Goal: Information Seeking & Learning: Check status

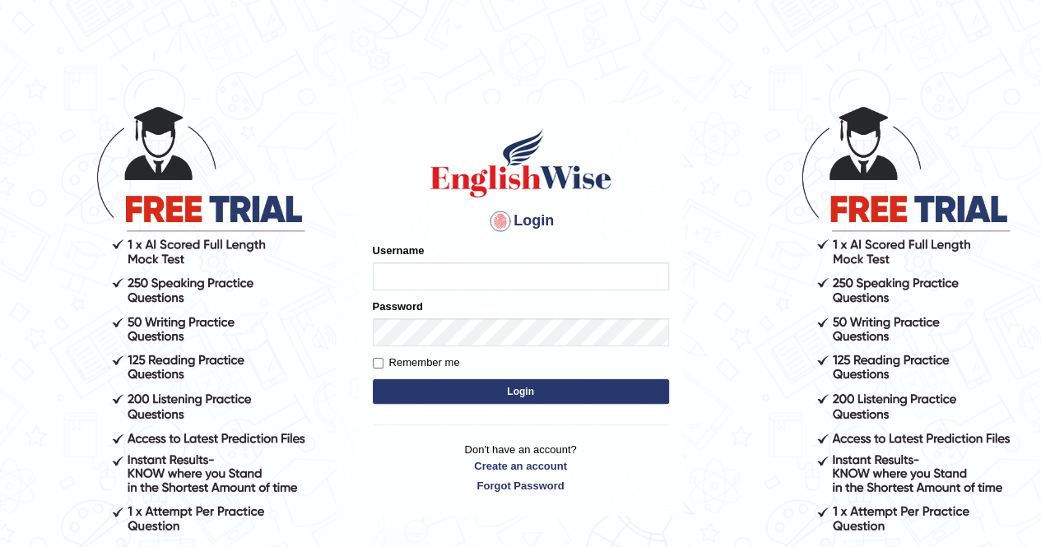
click at [408, 272] on input "Username" at bounding box center [521, 277] width 296 height 28
type input "chandritik7"
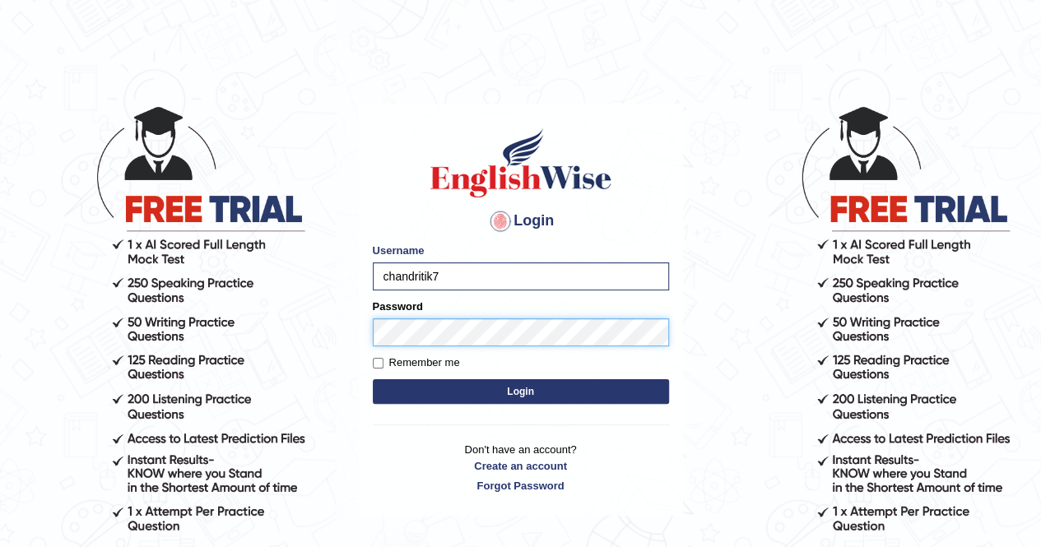
click at [373, 379] on button "Login" at bounding box center [521, 391] width 296 height 25
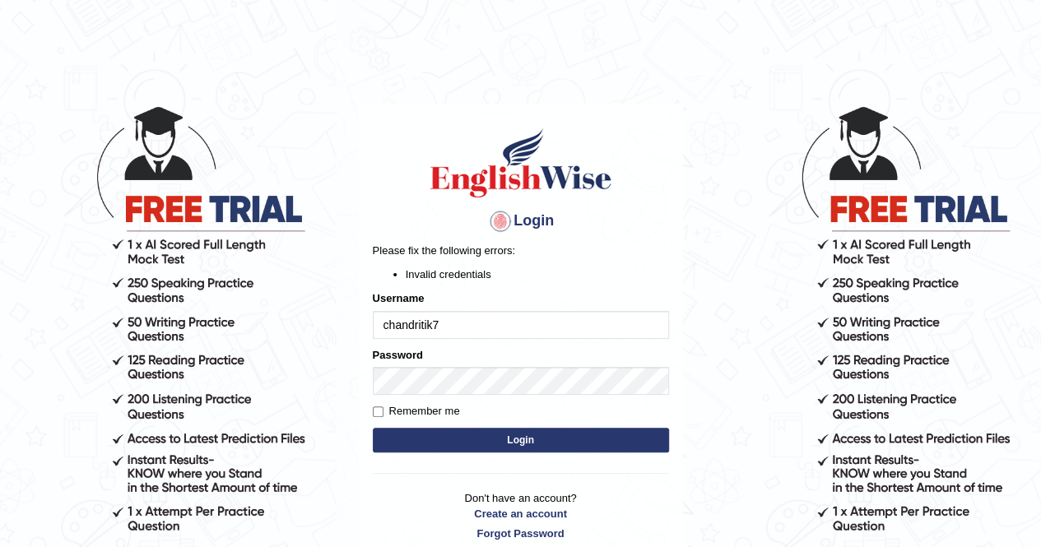
click at [373, 395] on div at bounding box center [373, 395] width 0 height 0
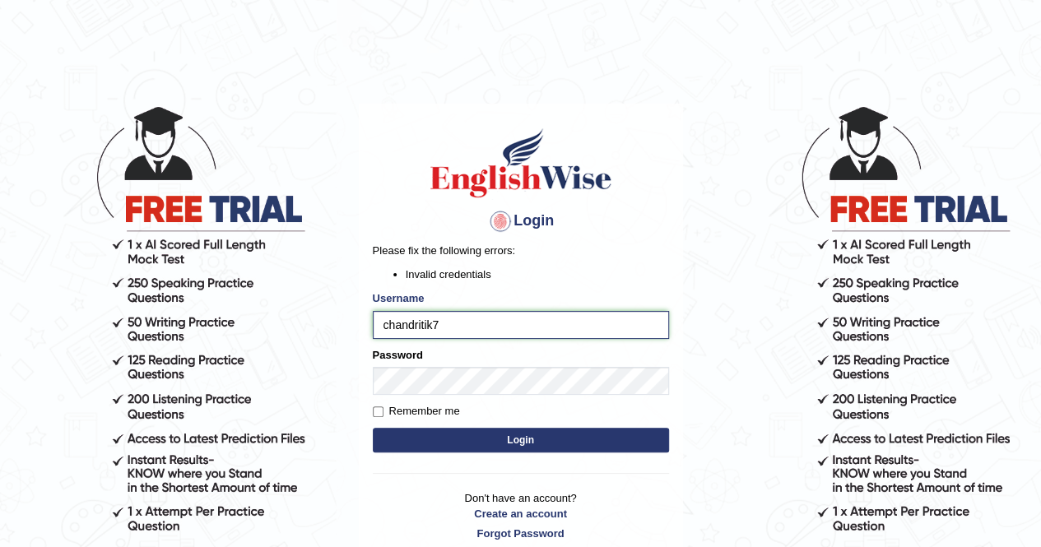
click at [373, 395] on div at bounding box center [373, 395] width 0 height 0
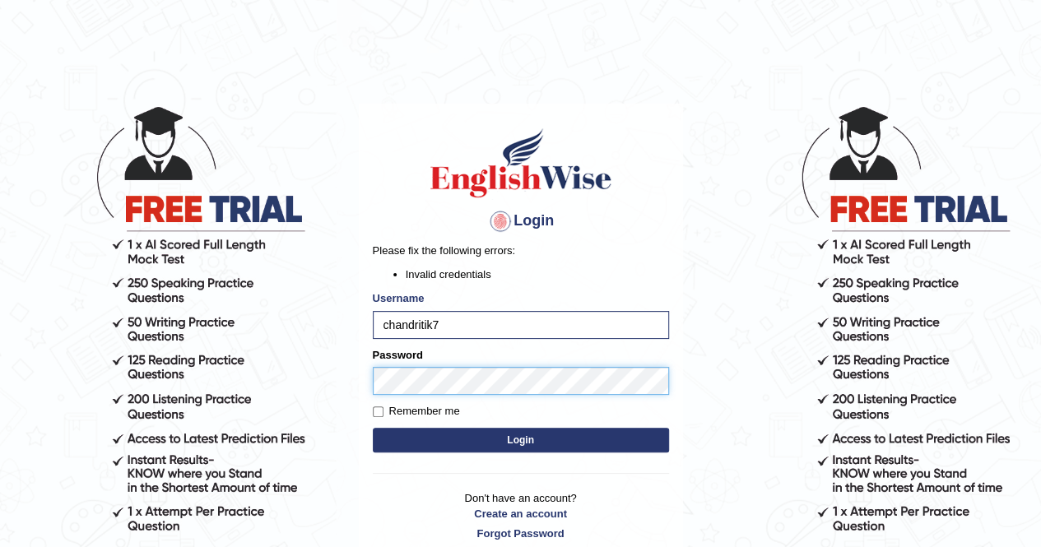
click at [373, 428] on button "Login" at bounding box center [521, 440] width 296 height 25
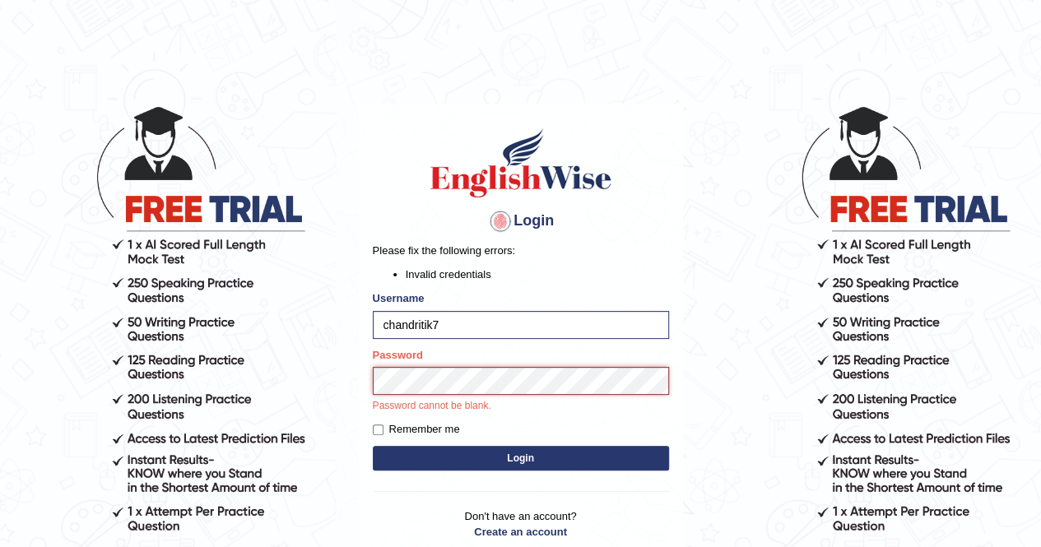
click at [373, 446] on button "Login" at bounding box center [521, 458] width 296 height 25
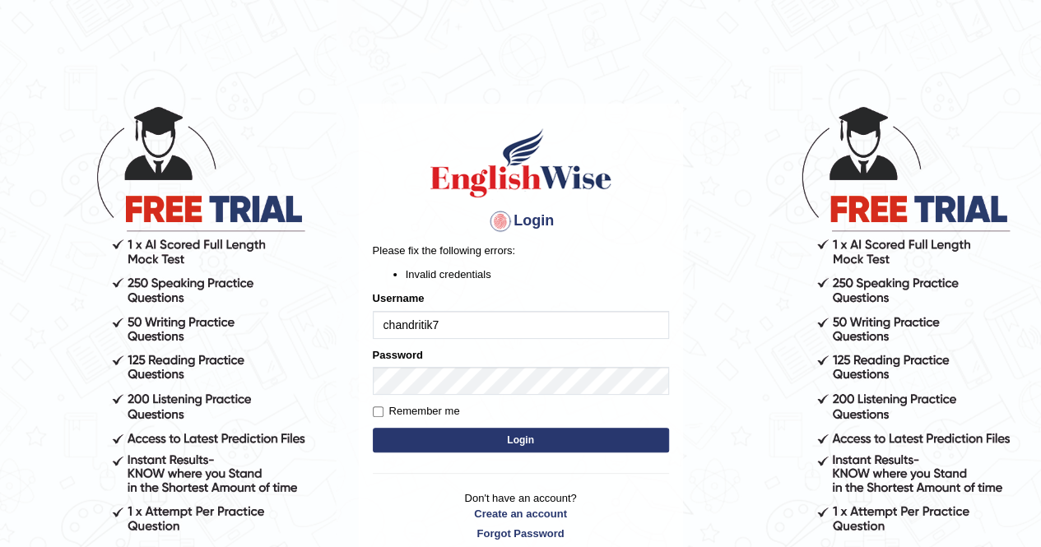
click at [385, 327] on input "chandritik7" at bounding box center [521, 325] width 296 height 28
type input "Chandritik7"
click at [373, 428] on button "Login" at bounding box center [521, 440] width 296 height 25
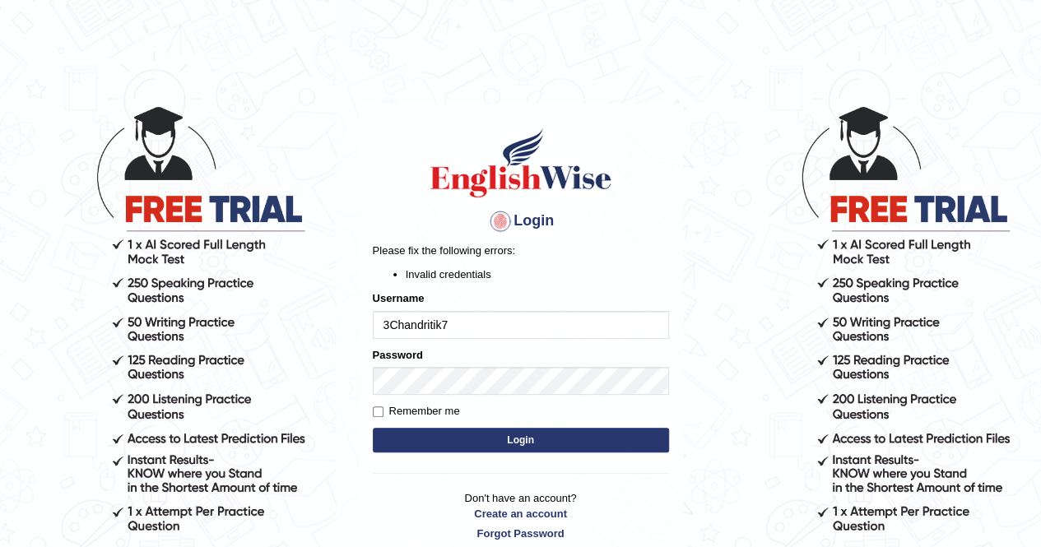
type input "Chandritik7"
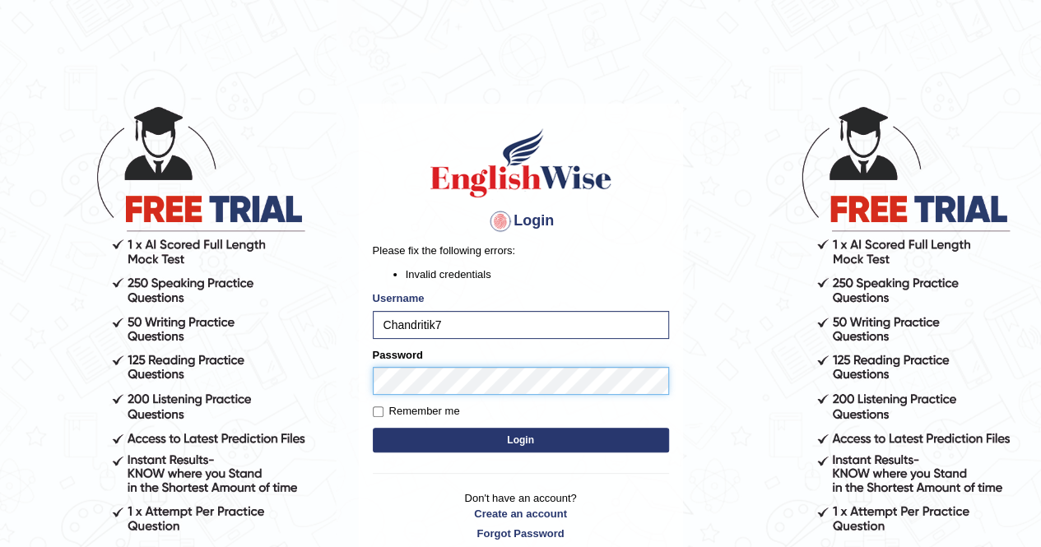
click at [373, 428] on button "Login" at bounding box center [521, 440] width 296 height 25
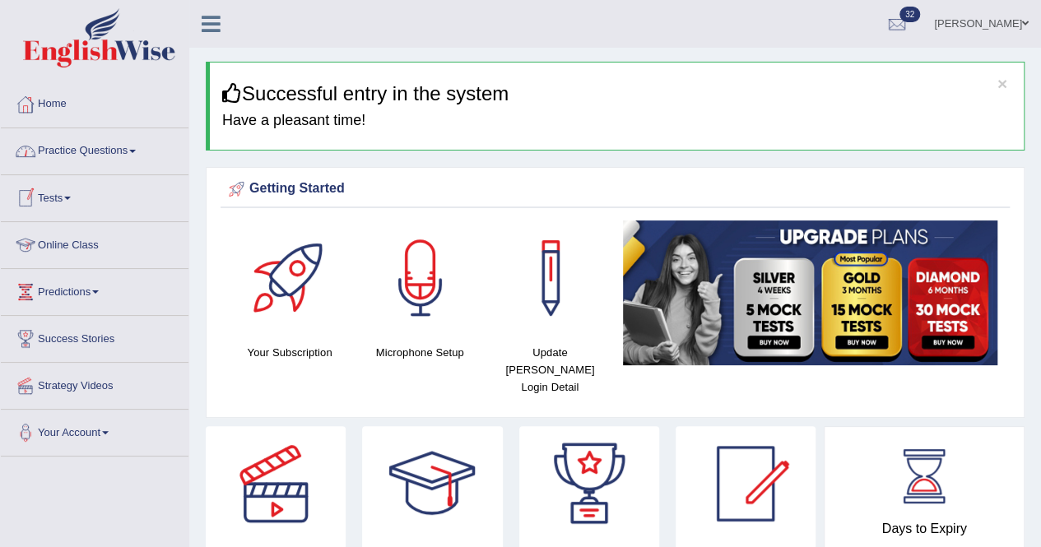
click at [71, 193] on link "Tests" at bounding box center [95, 195] width 188 height 41
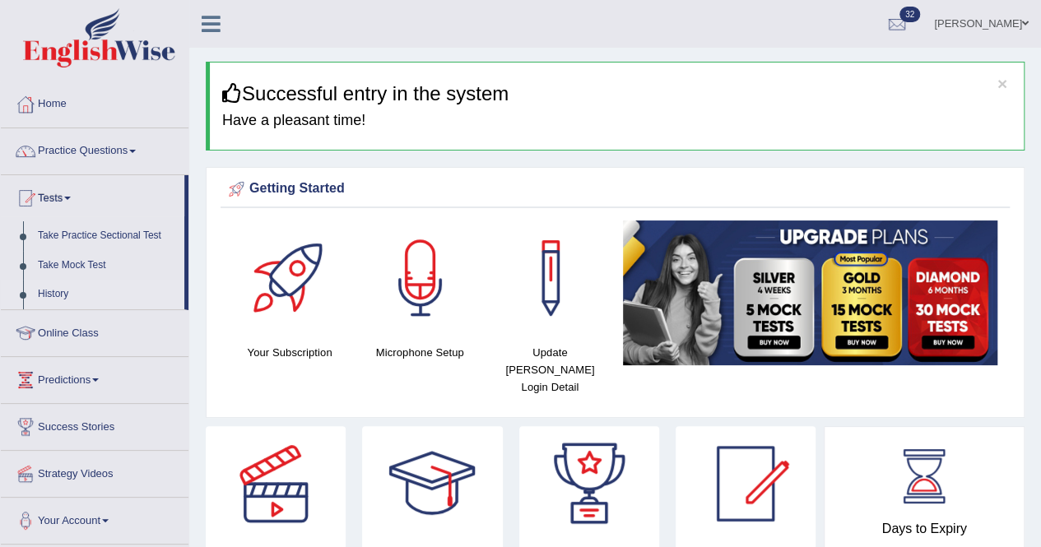
click at [50, 289] on link "History" at bounding box center [107, 295] width 154 height 30
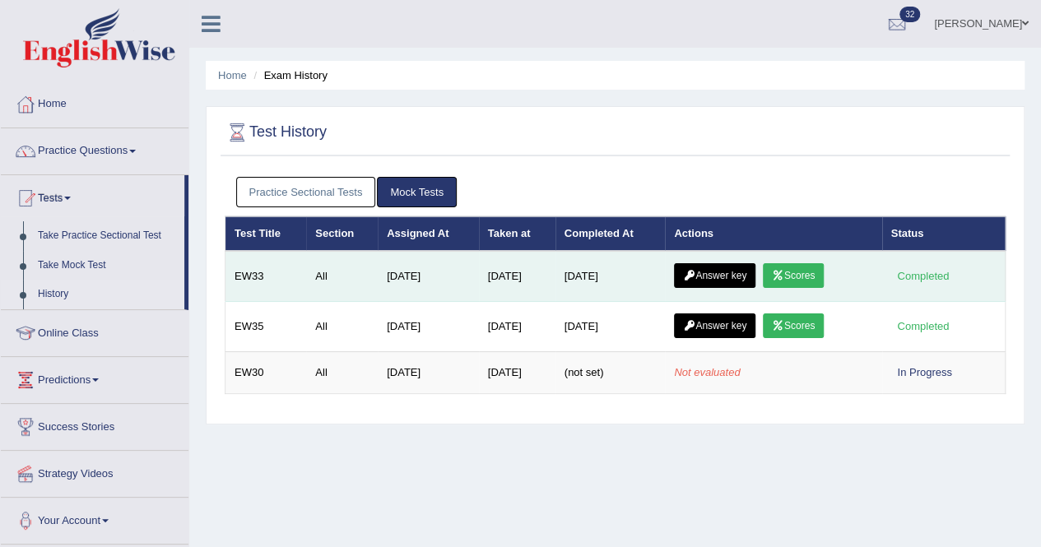
click at [719, 285] on link "Answer key" at bounding box center [714, 275] width 81 height 25
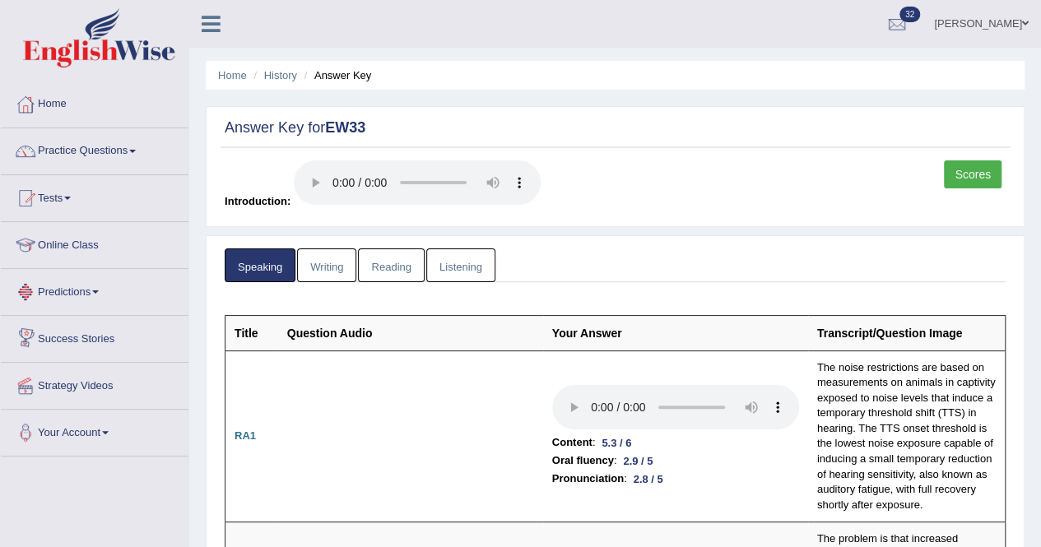
click at [304, 277] on link "Writing" at bounding box center [326, 266] width 59 height 34
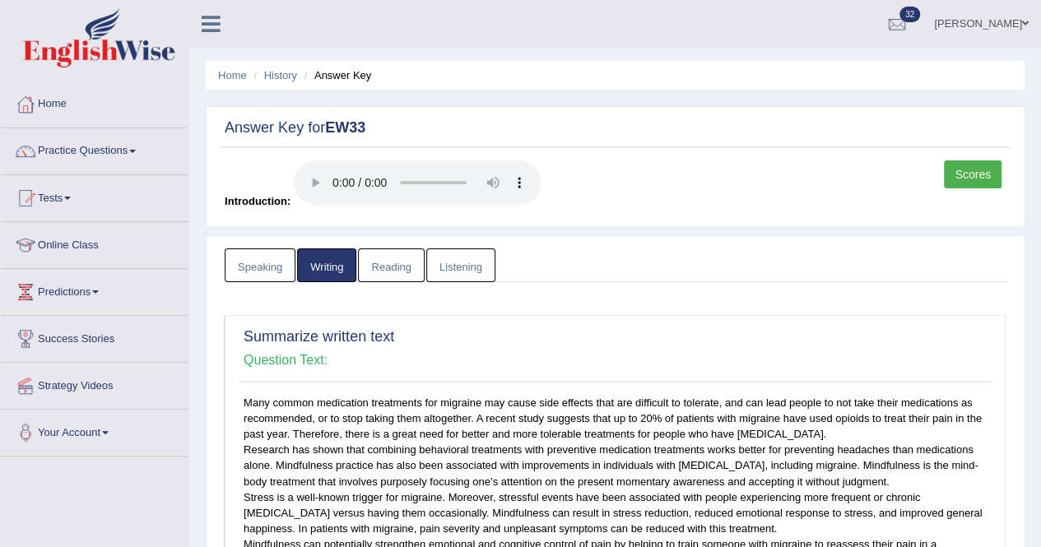
click at [399, 255] on link "Reading" at bounding box center [391, 266] width 66 height 34
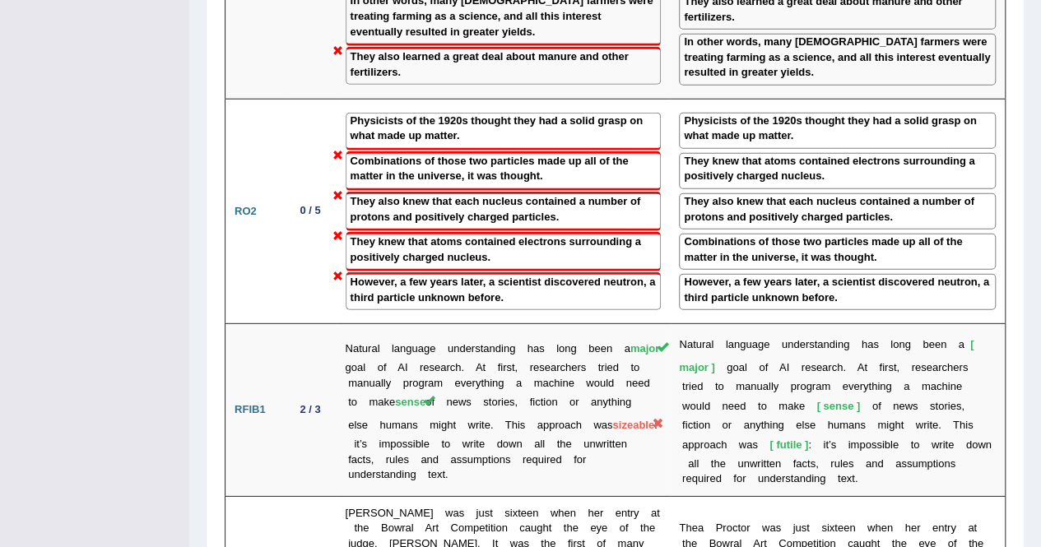
scroll to position [2271, 0]
